Goal: Transaction & Acquisition: Purchase product/service

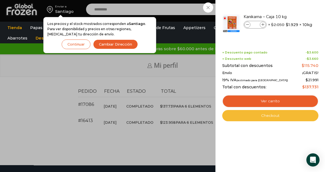
click at [270, 114] on link "Checkout" at bounding box center [270, 115] width 96 height 11
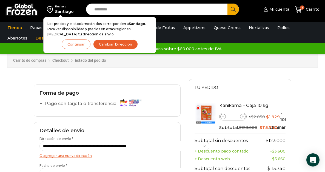
click at [192, 70] on div "Carrito de compras Checkout Estado del pedido ¿Tenés un cupón de descuento? Hac…" at bounding box center [162, 61] width 177 height 36
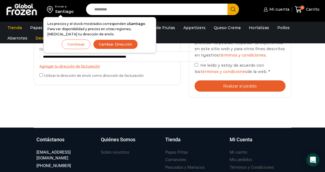
scroll to position [174, 0]
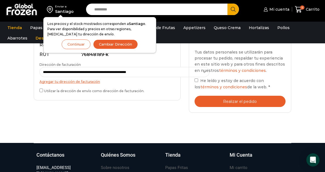
click at [269, 96] on button "Realizar el pedido" at bounding box center [239, 101] width 91 height 11
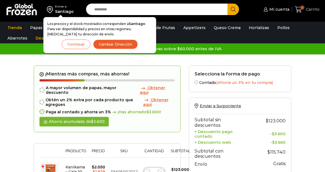
click at [298, 12] on icon at bounding box center [297, 9] width 7 height 7
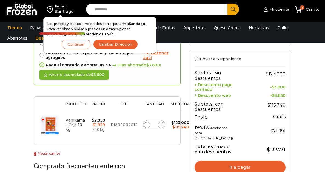
scroll to position [52, 0]
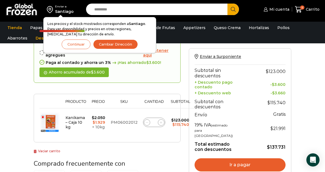
click at [263, 158] on link "Ir a pagar" at bounding box center [239, 164] width 91 height 13
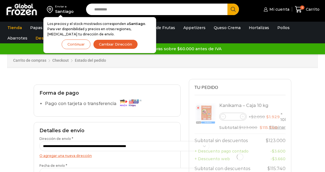
click at [284, 85] on h3 "Tu pedido" at bounding box center [239, 90] width 91 height 10
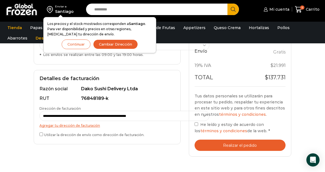
scroll to position [131, 0]
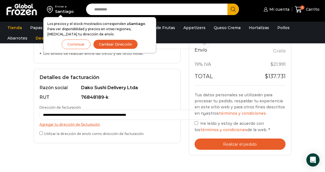
click at [285, 138] on button "Realizar el pedido" at bounding box center [239, 143] width 91 height 11
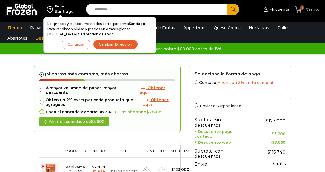
click at [304, 9] on span "6" at bounding box center [299, 9] width 10 height 7
click at [321, 95] on div "Enviar a [GEOGRAPHIC_DATA] Los precios y el stock mostrados corresponden a [GEO…" at bounding box center [162, 163] width 325 height 326
click at [282, 12] on link "Mi cuenta" at bounding box center [275, 9] width 27 height 11
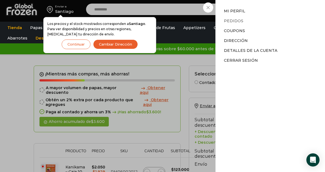
click at [239, 22] on link "Pedidos" at bounding box center [233, 20] width 19 height 5
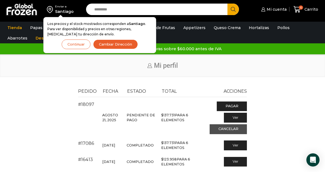
click at [244, 124] on link "Cancelar" at bounding box center [227, 129] width 37 height 10
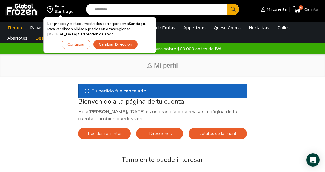
click at [192, 12] on input "Search input" at bounding box center [157, 9] width 133 height 11
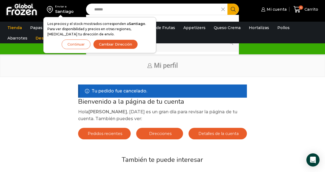
type input "******"
click at [167, 49] on div "Enviar a Santiago Los precios y el stock mostrados corresponden a Santiago . Pa…" at bounding box center [162, 27] width 325 height 54
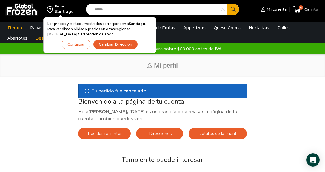
click at [107, 132] on span "Pedidos recientes" at bounding box center [104, 133] width 36 height 5
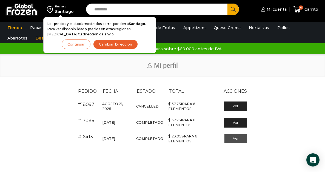
click at [247, 138] on link "Ver" at bounding box center [235, 138] width 23 height 9
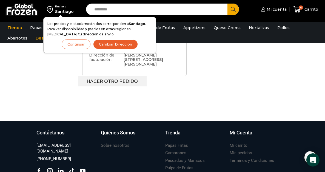
scroll to position [241, 0]
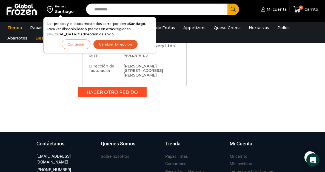
click at [100, 87] on link "Hacer otro pedido" at bounding box center [112, 92] width 69 height 10
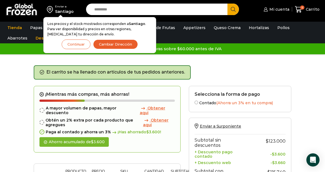
click at [224, 68] on div "El carrito se ha llenado con artículos de tus pedidos anteriores." at bounding box center [162, 75] width 257 height 21
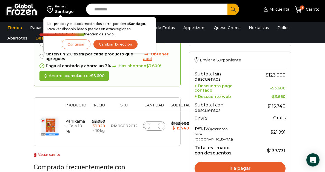
scroll to position [77, 0]
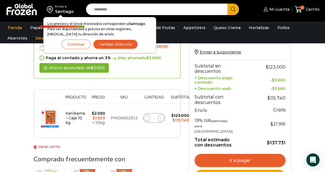
click at [146, 117] on icon at bounding box center [147, 118] width 2 height 2
type input "*"
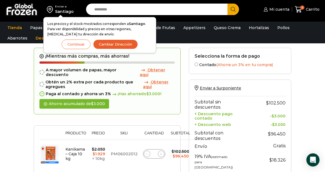
scroll to position [41, 0]
click at [295, 77] on div "Selecciona la forma de pago Contado (Ahorra un 3% en tu compra) Seleccionar Env…" at bounding box center [239, 166] width 111 height 236
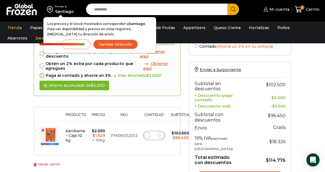
scroll to position [62, 0]
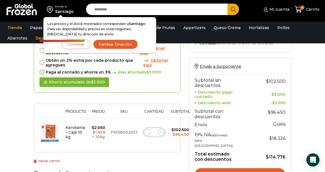
click at [253, 168] on link "Ir a pagar" at bounding box center [239, 174] width 91 height 13
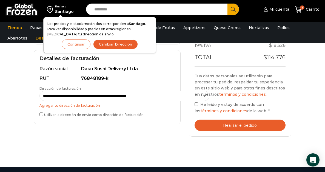
scroll to position [153, 0]
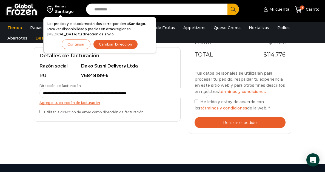
click at [273, 117] on button "Realizar el pedido" at bounding box center [239, 122] width 91 height 11
